Goal: Check status: Check status

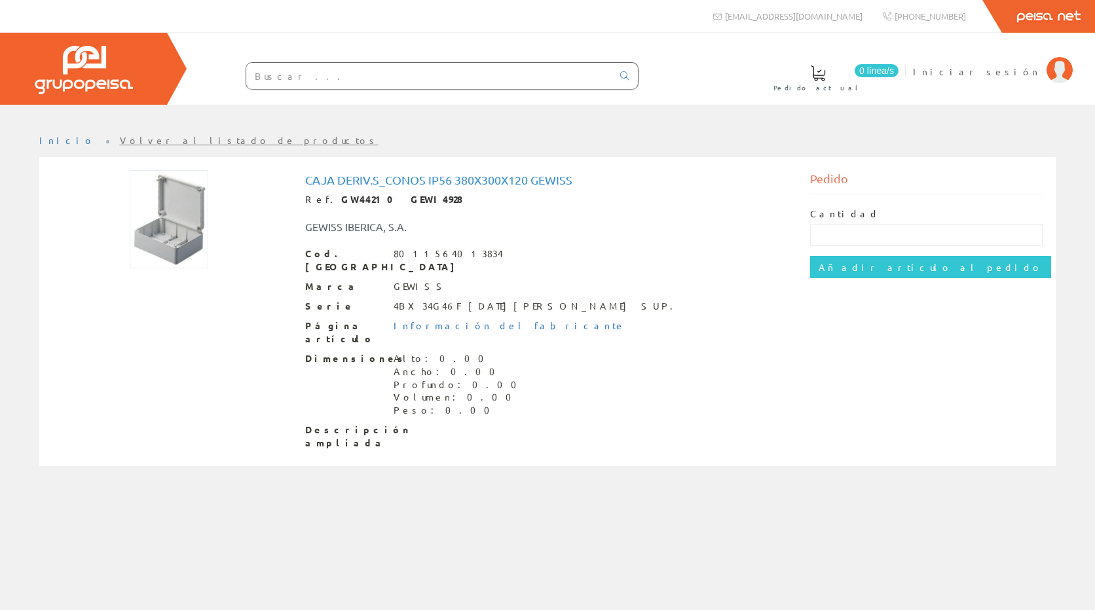
click at [1061, 20] on link "Peisa Net" at bounding box center [1048, 16] width 93 height 33
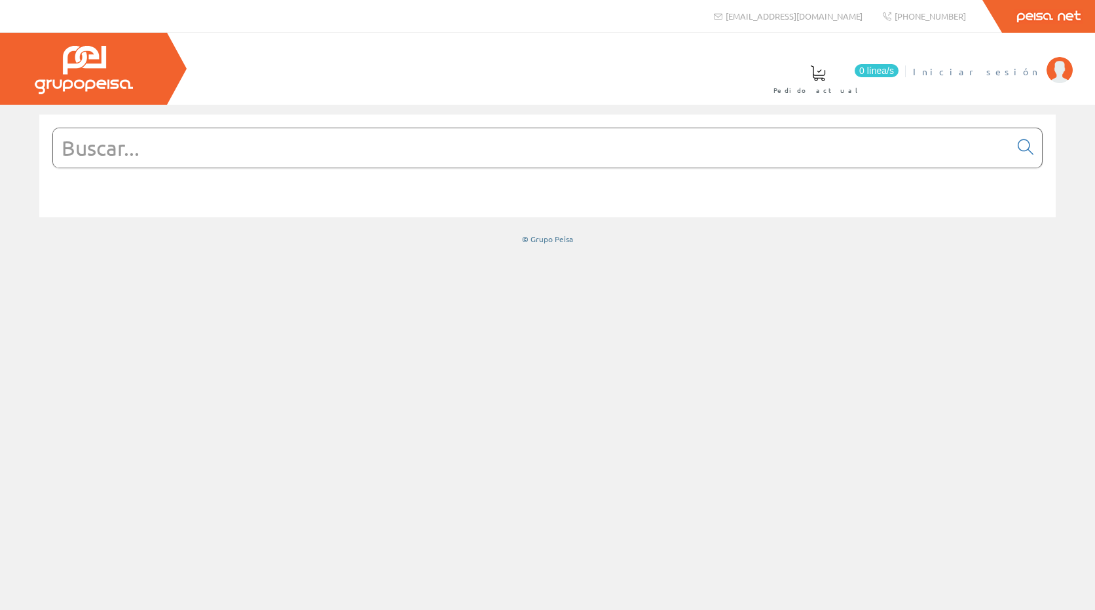
click at [1034, 72] on span "Iniciar sesión" at bounding box center [976, 71] width 127 height 13
click at [85, 71] on img at bounding box center [84, 70] width 98 height 48
click at [486, 72] on span at bounding box center [478, 73] width 16 height 16
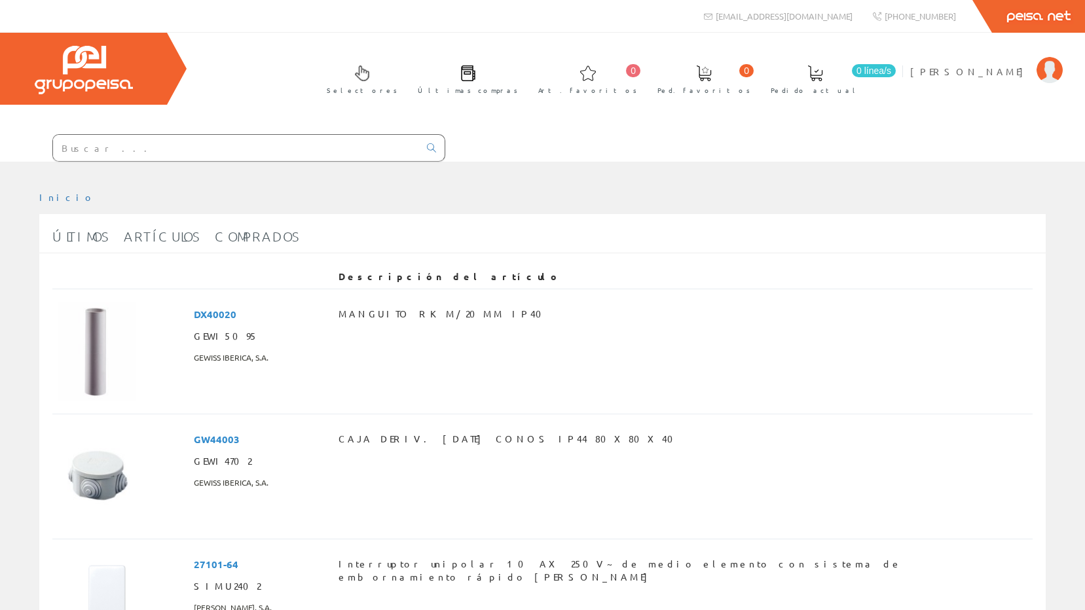
click at [476, 73] on span at bounding box center [468, 73] width 16 height 16
click at [1040, 71] on img at bounding box center [1050, 70] width 26 height 26
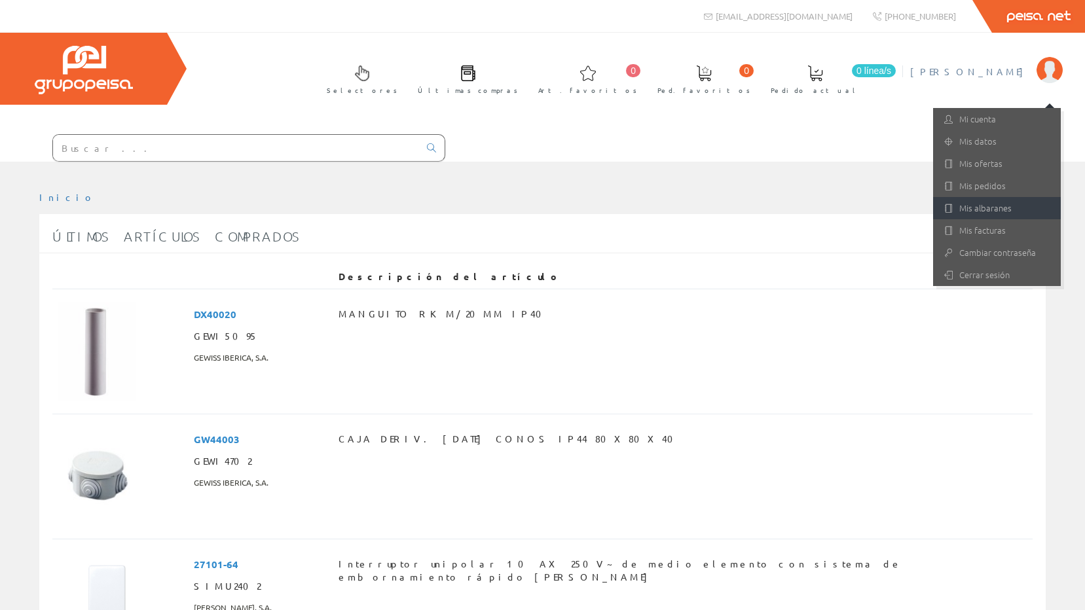
click at [965, 205] on link "Mis albaranes" at bounding box center [997, 208] width 128 height 22
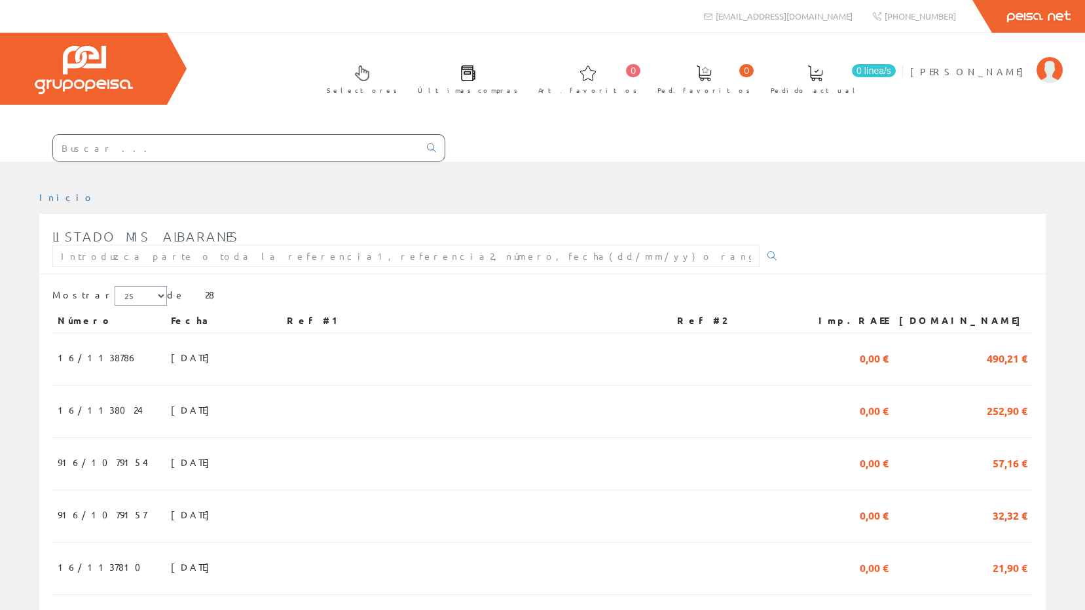
click at [125, 294] on select "5 15 25" at bounding box center [141, 296] width 52 height 20
click at [164, 289] on div "Mostrar 5 15 25 de 28" at bounding box center [542, 297] width 980 height 23
click at [196, 297] on div "Mostrar 5 15 25 de 28" at bounding box center [542, 297] width 980 height 23
click at [134, 295] on select "5 15 25" at bounding box center [141, 296] width 52 height 20
click at [115, 286] on select "5 15 25" at bounding box center [141, 296] width 52 height 20
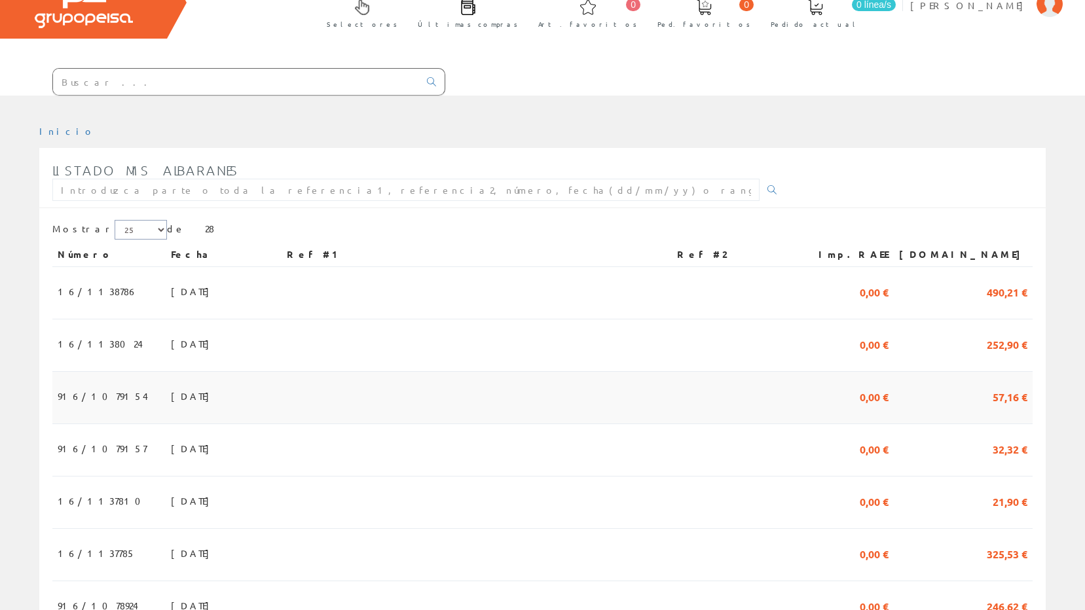
scroll to position [65, 0]
click at [134, 233] on select "5 15 25" at bounding box center [141, 231] width 52 height 20
click at [153, 229] on div "Mostrar 5 15 25 de 28" at bounding box center [542, 232] width 980 height 23
click at [171, 235] on div "Mostrar 5 15 25 de 28" at bounding box center [542, 232] width 980 height 23
click at [115, 227] on select "5 15 25" at bounding box center [141, 231] width 52 height 20
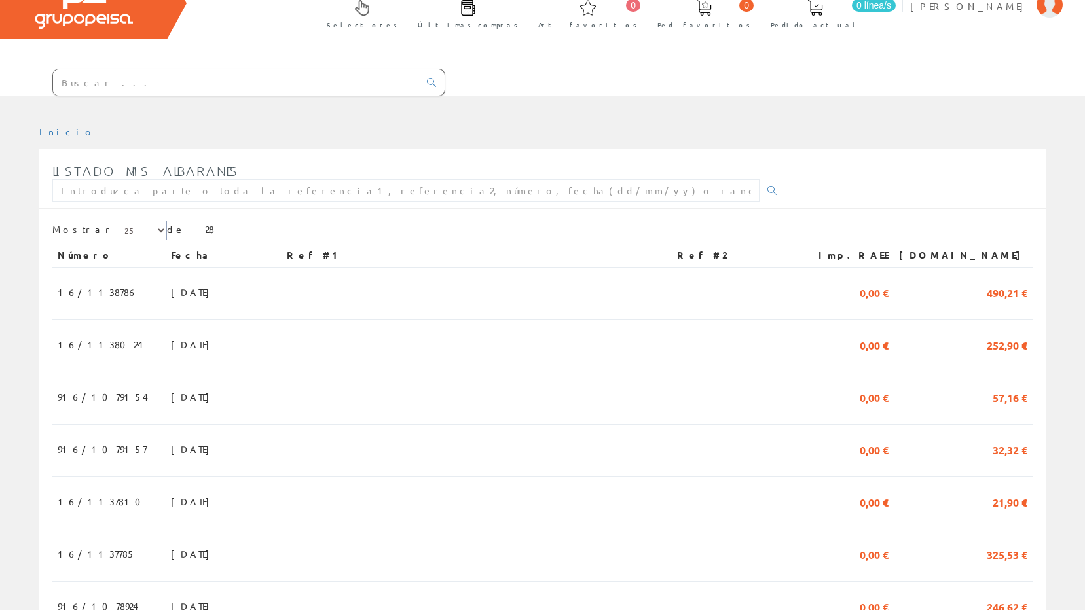
click at [115, 227] on select "5 15 25" at bounding box center [141, 231] width 52 height 20
drag, startPoint x: 61, startPoint y: 245, endPoint x: 371, endPoint y: 172, distance: 318.1
click at [371, 172] on div "Listado mis albaranes" at bounding box center [418, 183] width 733 height 52
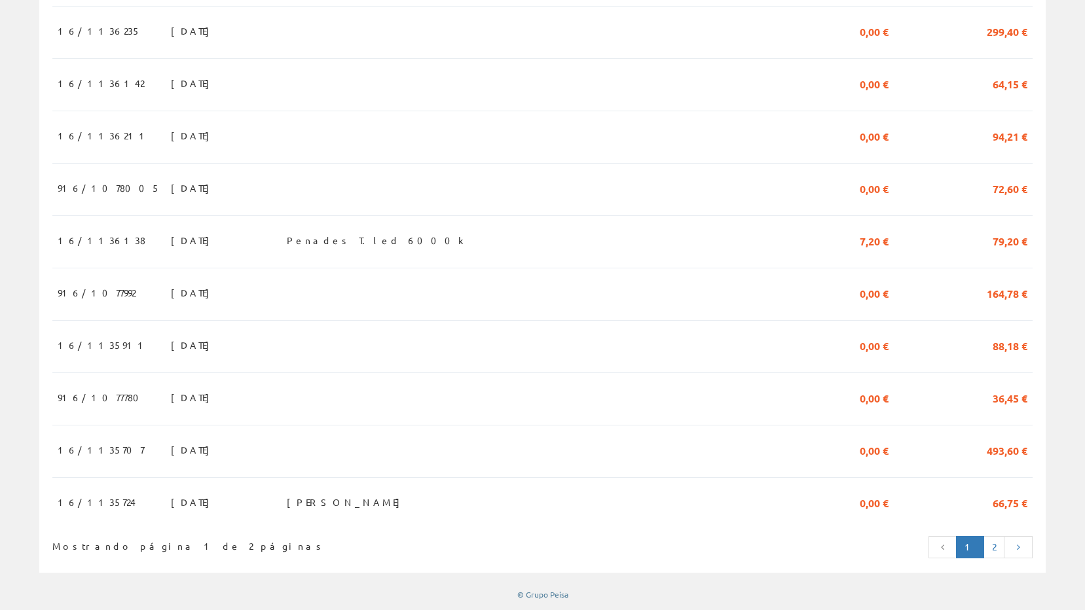
scroll to position [1129, 0]
click at [949, 548] on icon at bounding box center [943, 547] width 12 height 9
click at [995, 551] on link "2" at bounding box center [994, 547] width 21 height 22
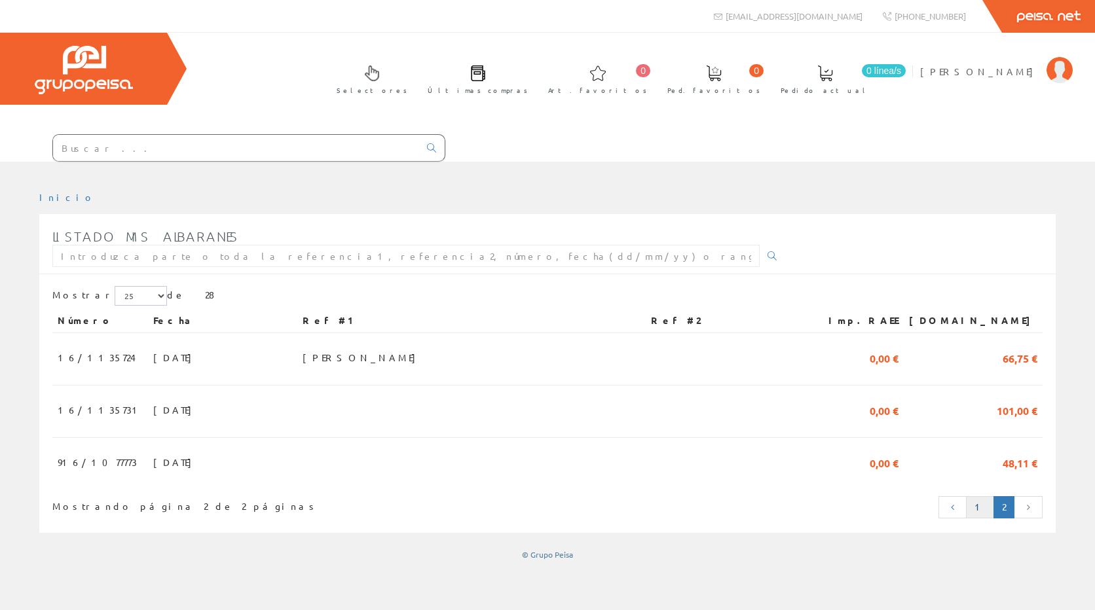
click at [974, 513] on link "1" at bounding box center [980, 507] width 28 height 22
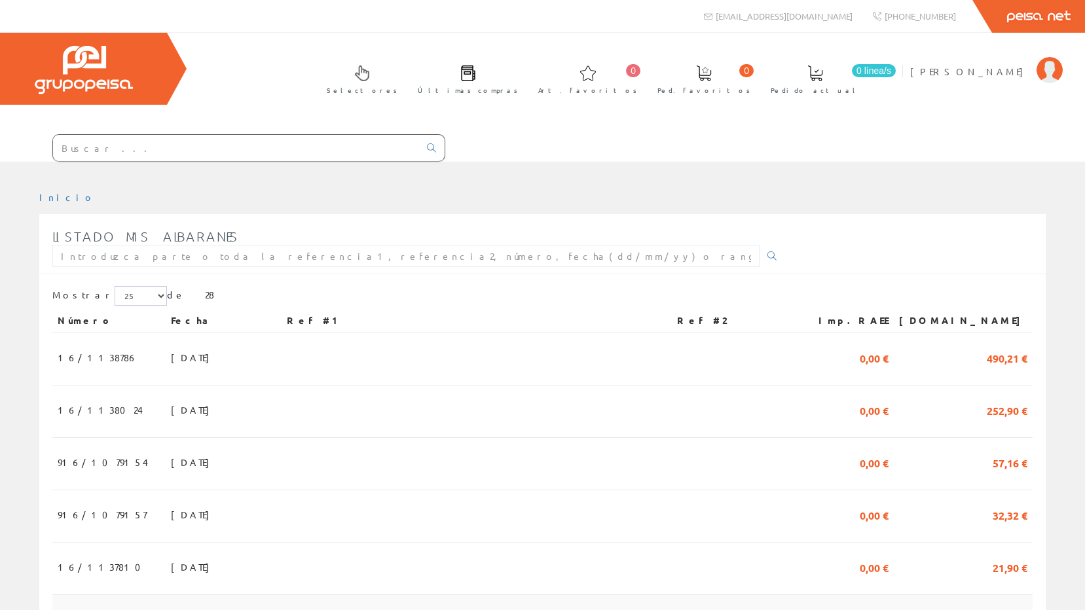
scroll to position [65, 0]
